Goal: Task Accomplishment & Management: Manage account settings

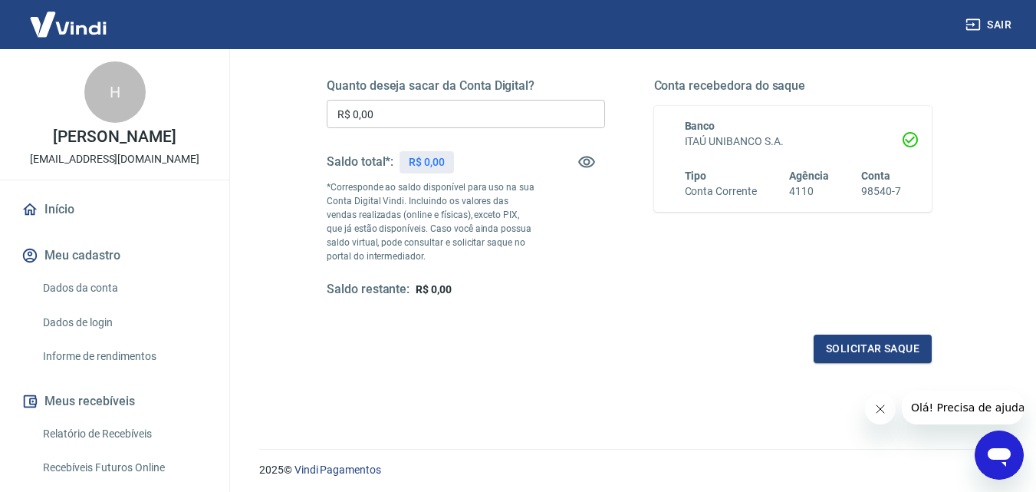
scroll to position [281, 0]
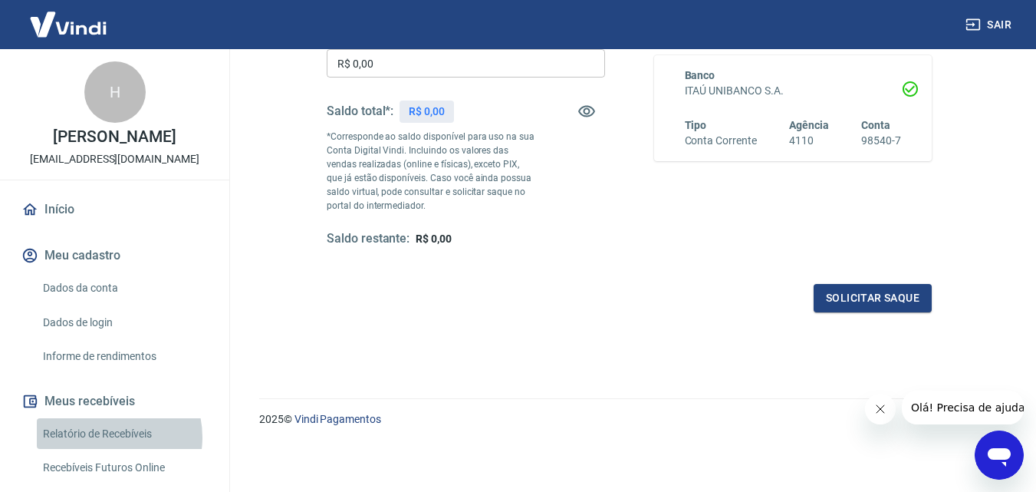
click at [104, 436] on link "Relatório de Recebíveis" at bounding box center [124, 433] width 174 height 31
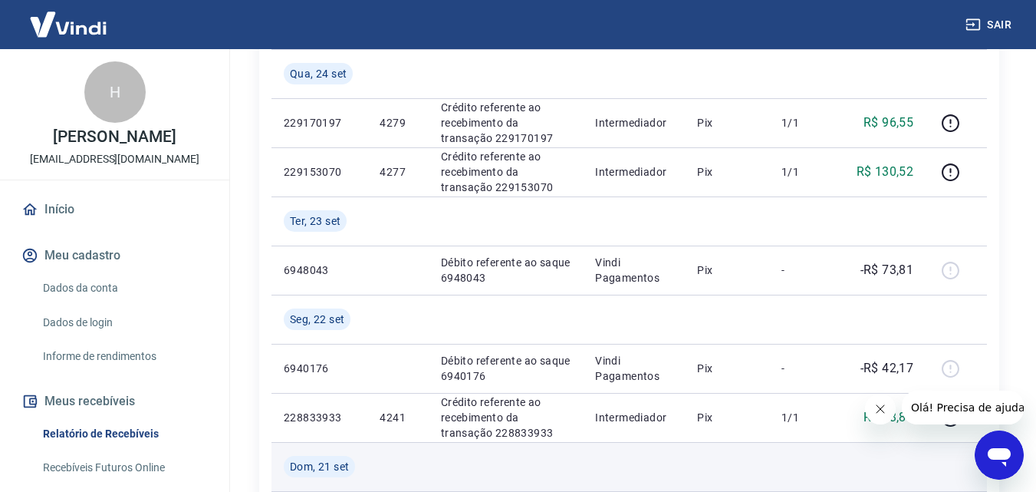
scroll to position [278, 0]
